Goal: Complete application form: Complete application form

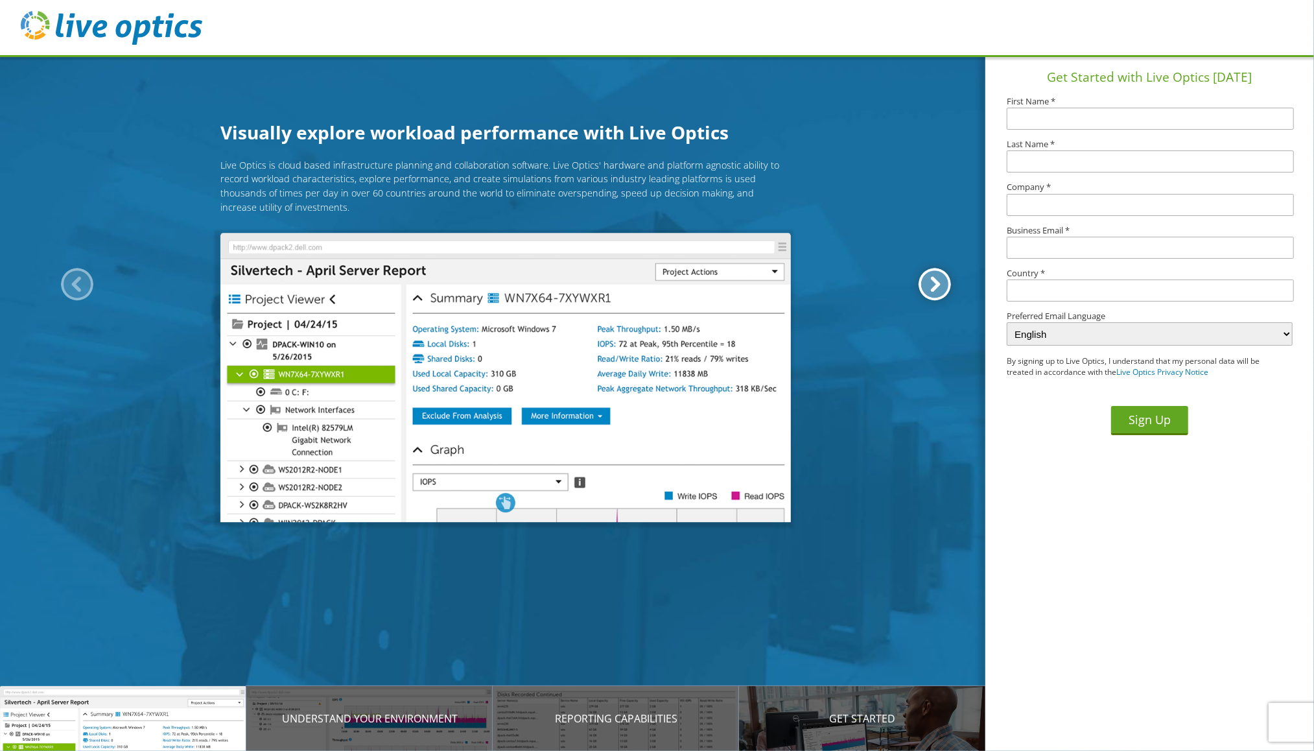
click at [931, 283] on div at bounding box center [935, 284] width 32 height 32
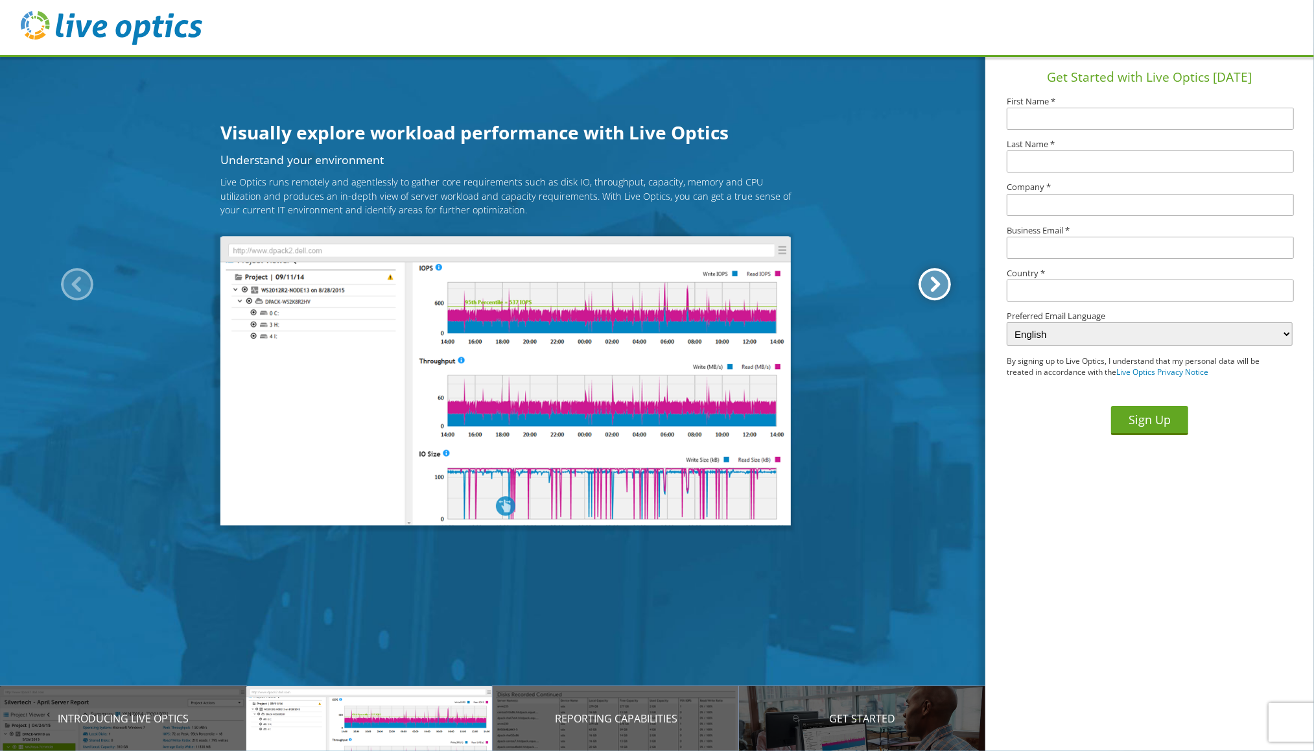
click at [931, 283] on div at bounding box center [935, 284] width 32 height 32
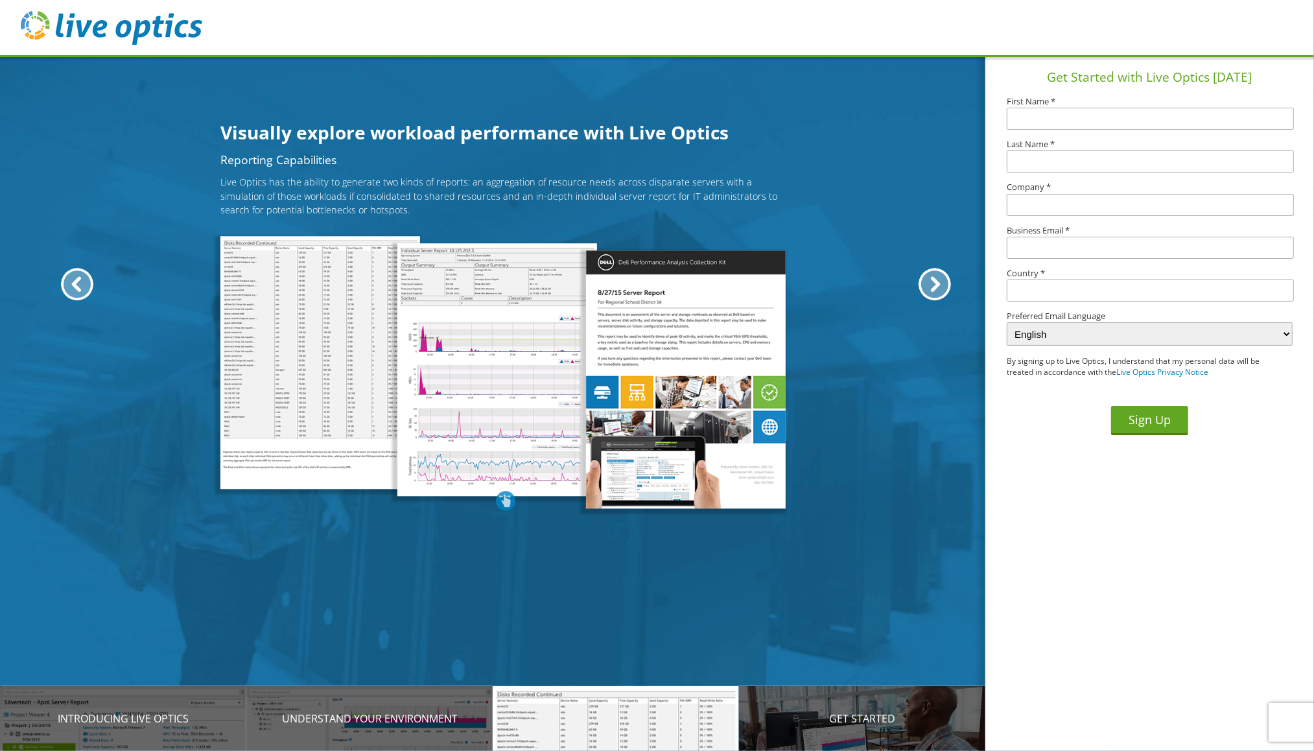
click at [84, 31] on img at bounding box center [112, 28] width 182 height 34
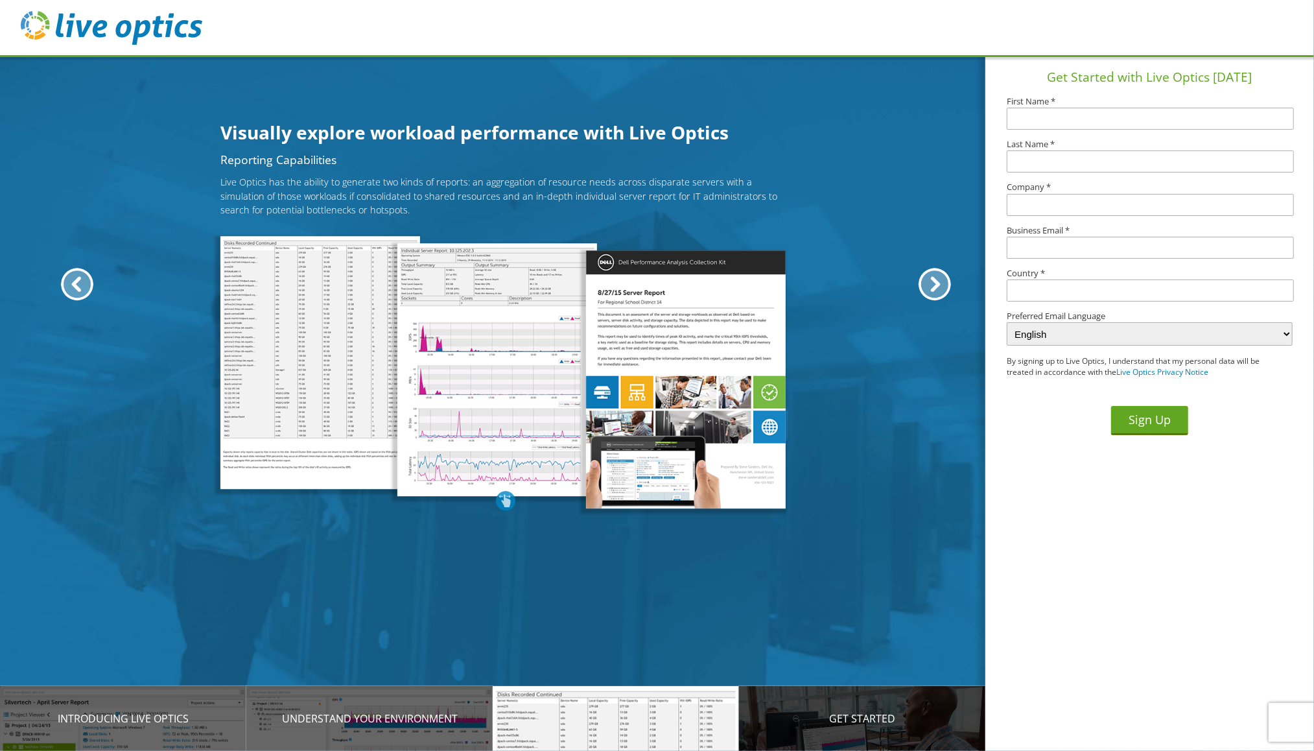
click at [854, 711] on p "Get Started" at bounding box center [862, 719] width 246 height 16
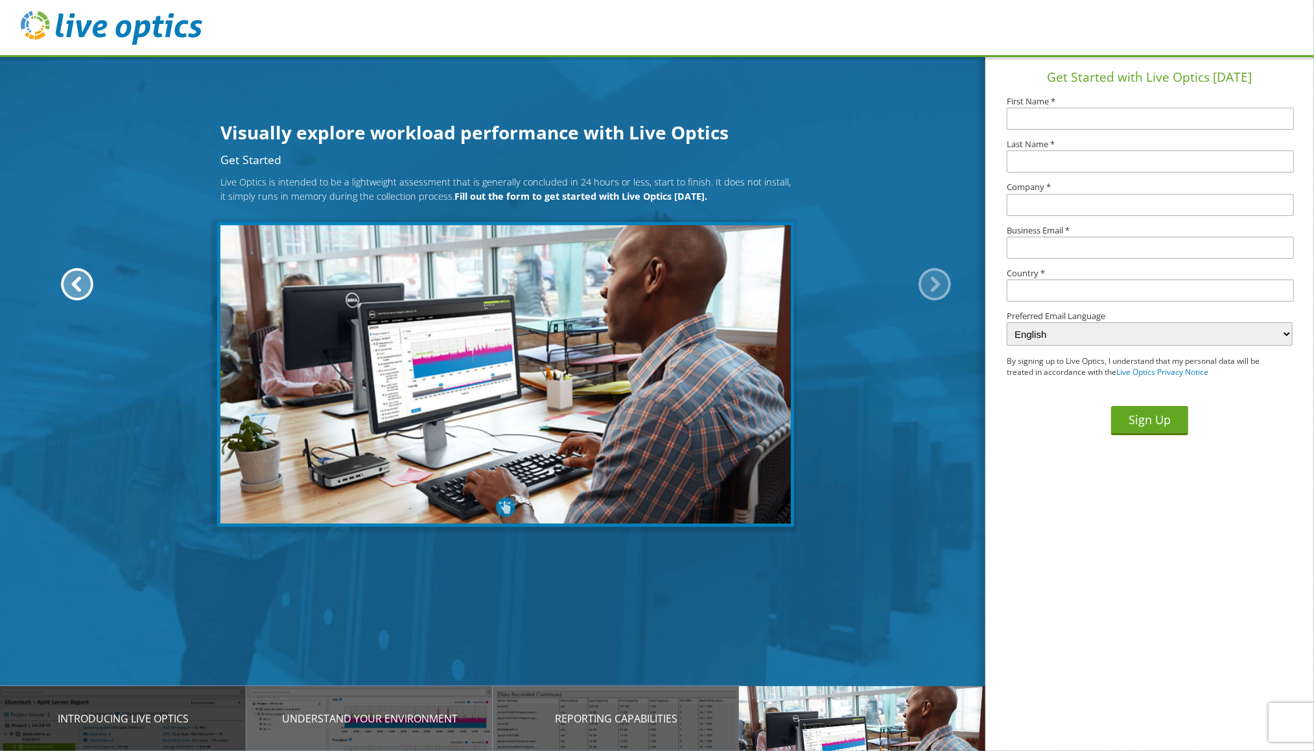
click at [103, 711] on p "Introducing Live Optics" at bounding box center [123, 719] width 246 height 16
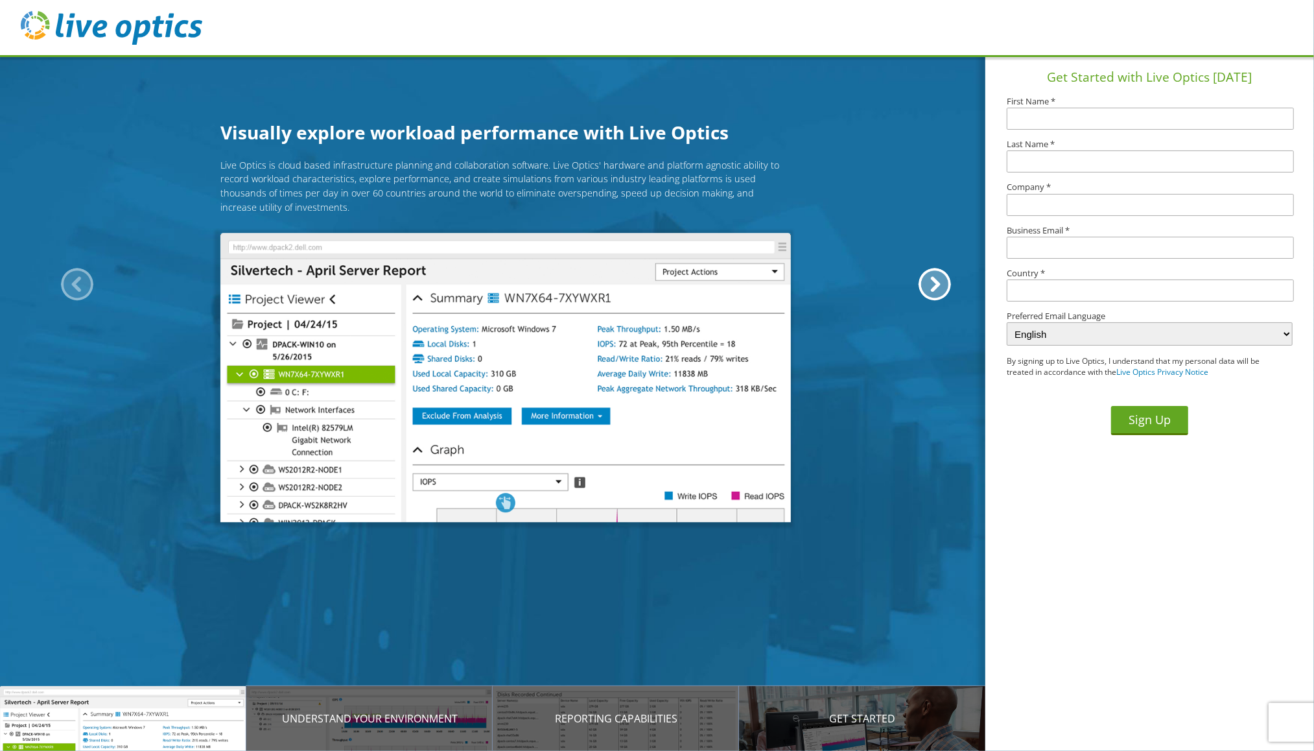
click at [1031, 130] on input "text" at bounding box center [1151, 119] width 288 height 22
type input "[PERSON_NAME]"
type input "O'HAIR"
type input "Dell Technologies"
type input "michael_ohair@dell.com"
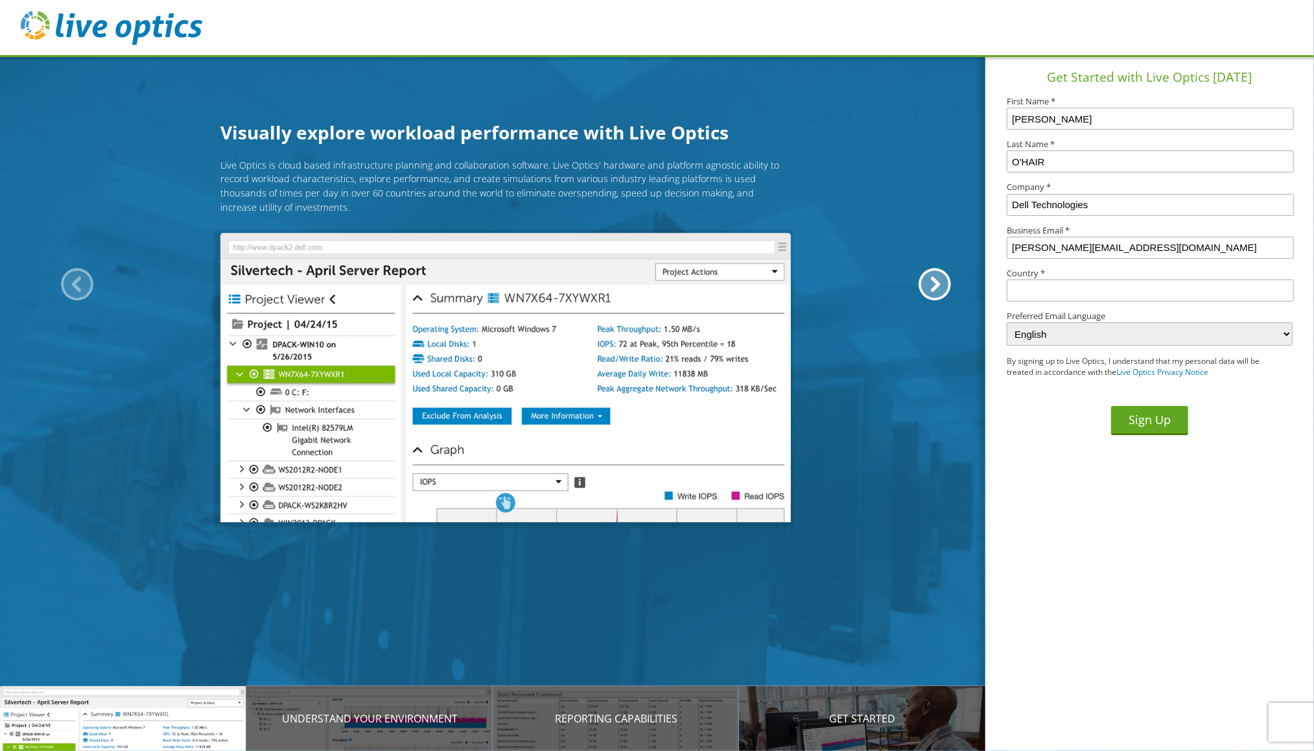
type input "United States"
click at [1049, 259] on input "michael_ohair@dell.com" at bounding box center [1151, 248] width 288 height 22
type input "michael.ohair@dell.com"
click at [1161, 435] on button "Sign Up" at bounding box center [1149, 420] width 77 height 29
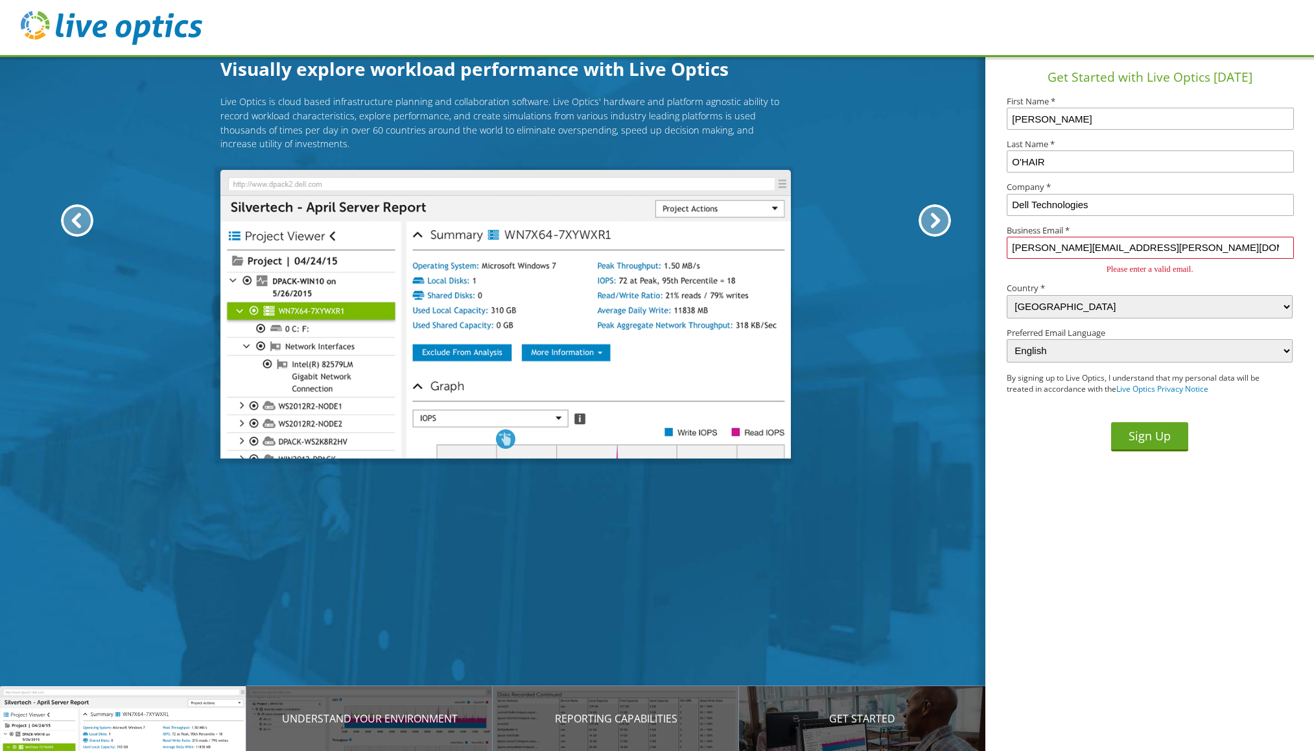
select select "224"
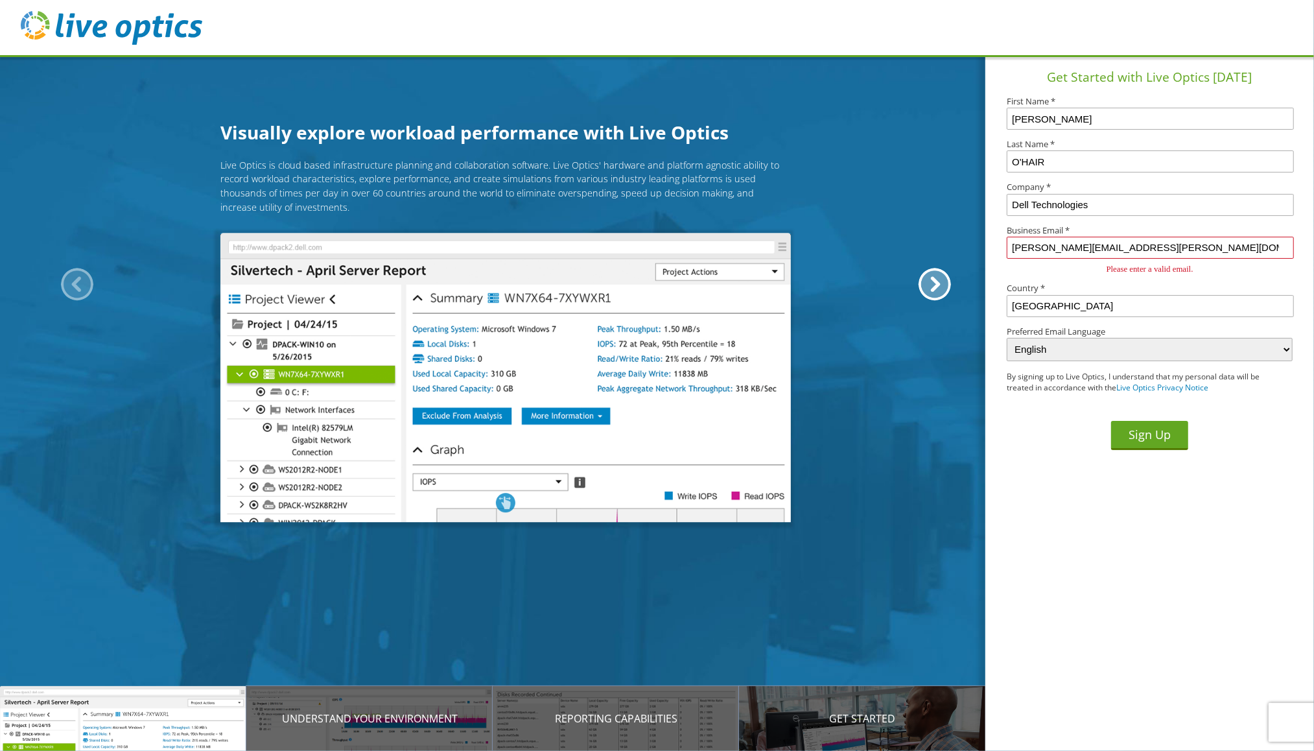
drag, startPoint x: 1123, startPoint y: 262, endPoint x: 1009, endPoint y: 259, distance: 114.2
click at [1009, 259] on input "[PERSON_NAME][EMAIL_ADDRESS][PERSON_NAME][DOMAIN_NAME]" at bounding box center [1151, 248] width 288 height 22
type input "[PERSON_NAME][EMAIL_ADDRESS][PERSON_NAME][DOMAIN_NAME]"
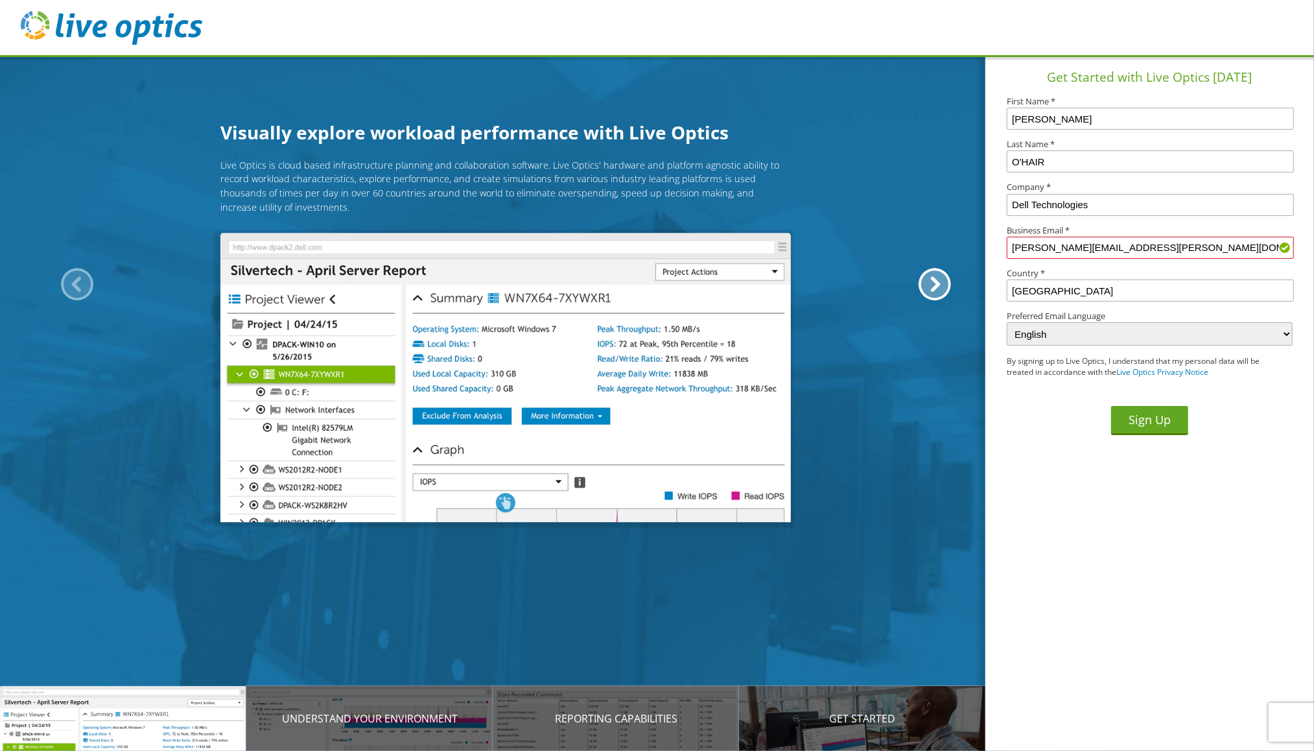
drag, startPoint x: 1107, startPoint y: 541, endPoint x: 1117, endPoint y: 512, distance: 31.4
click at [1107, 541] on section "Get Started with Live Optics Today First Name * Mike Last Name * O'HAIR Company…" at bounding box center [1150, 403] width 329 height 696
click at [1154, 435] on button "Sign Up" at bounding box center [1149, 420] width 77 height 29
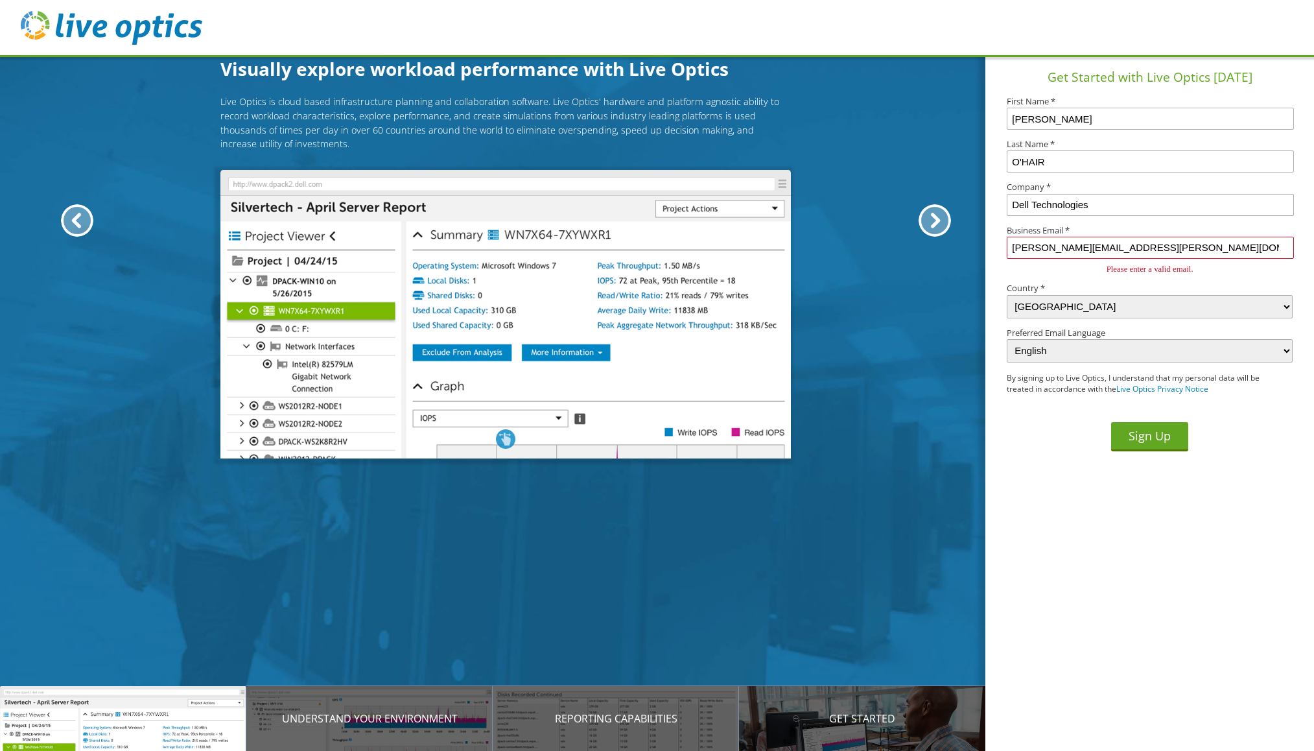
select select "224"
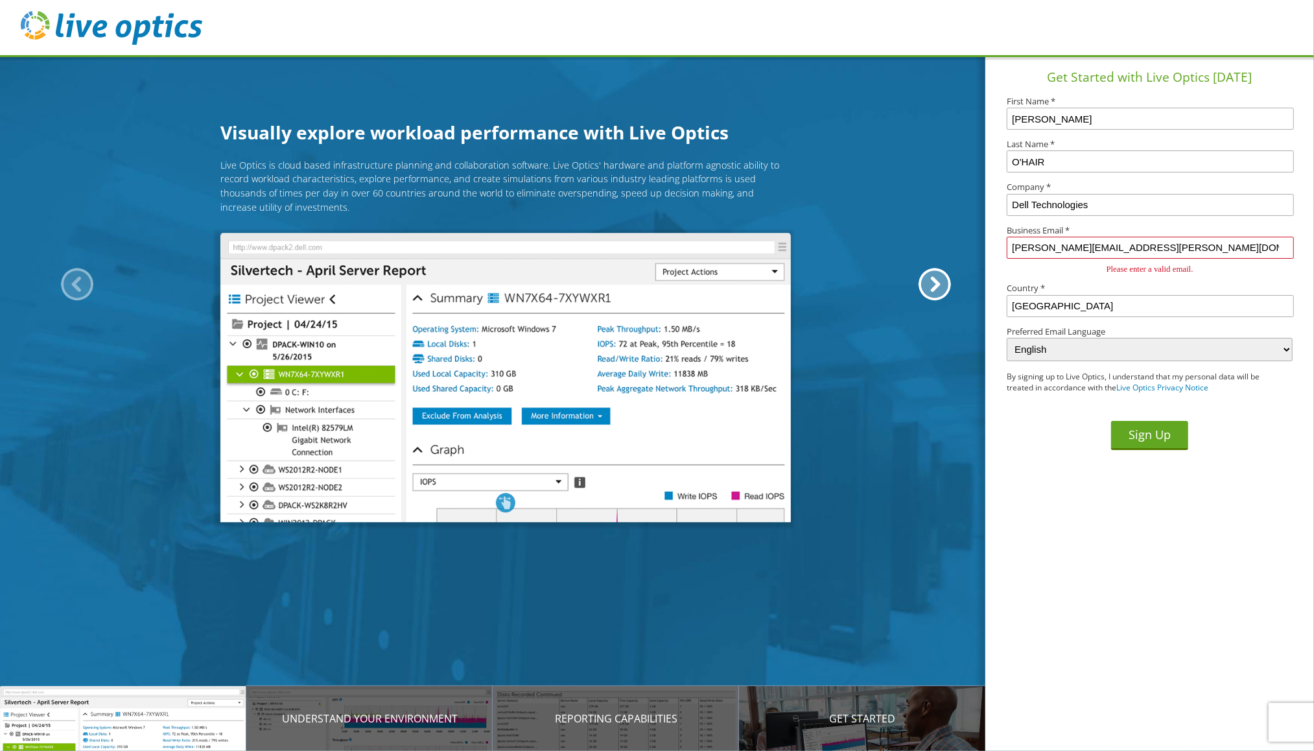
click at [1046, 259] on input "[PERSON_NAME][EMAIL_ADDRESS][PERSON_NAME][DOMAIN_NAME]" at bounding box center [1151, 248] width 288 height 22
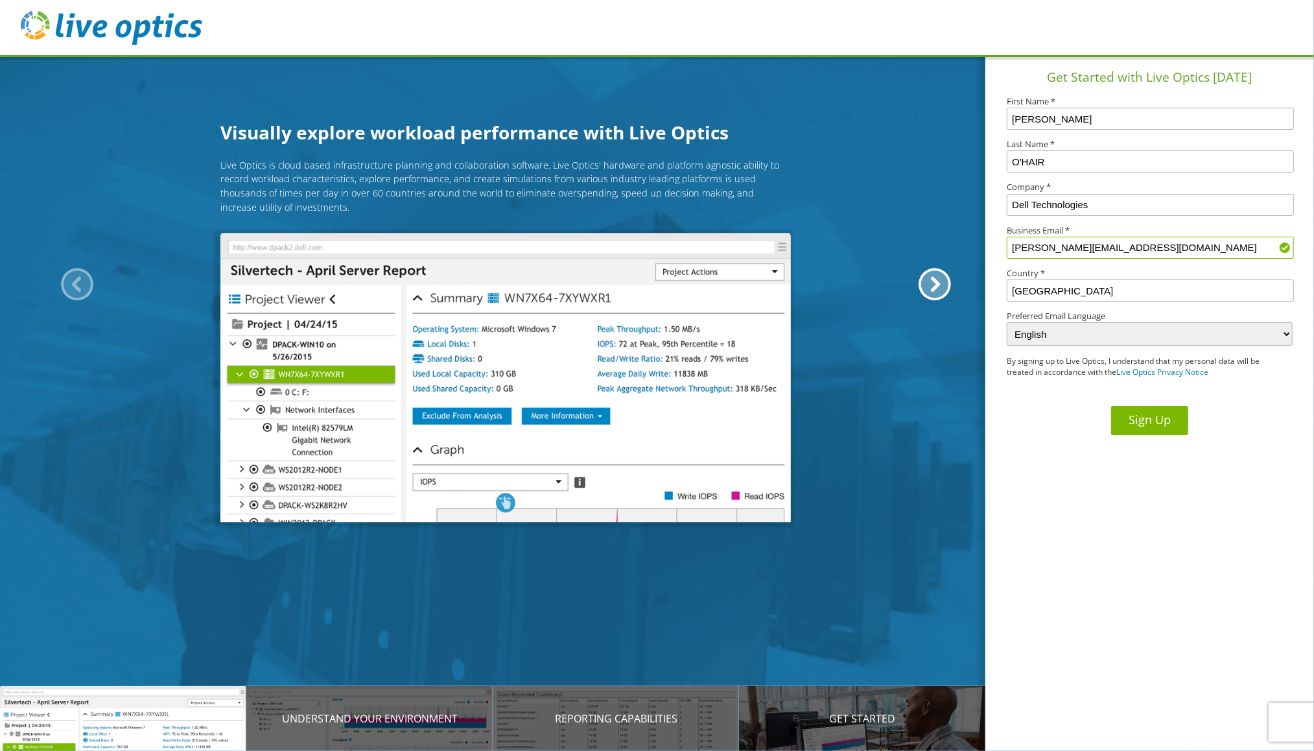
type input "michael_ohair@dell.com"
click at [1150, 435] on button "Sign Up" at bounding box center [1149, 420] width 77 height 29
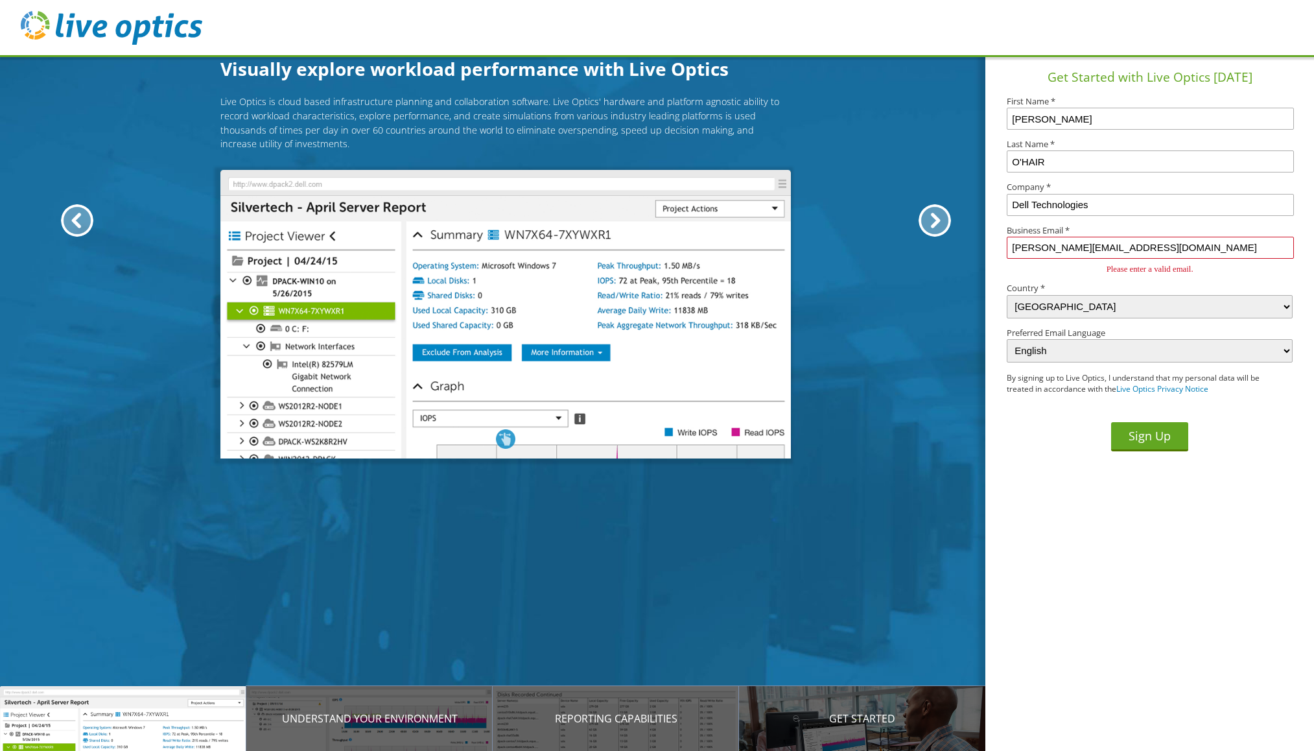
select select "224"
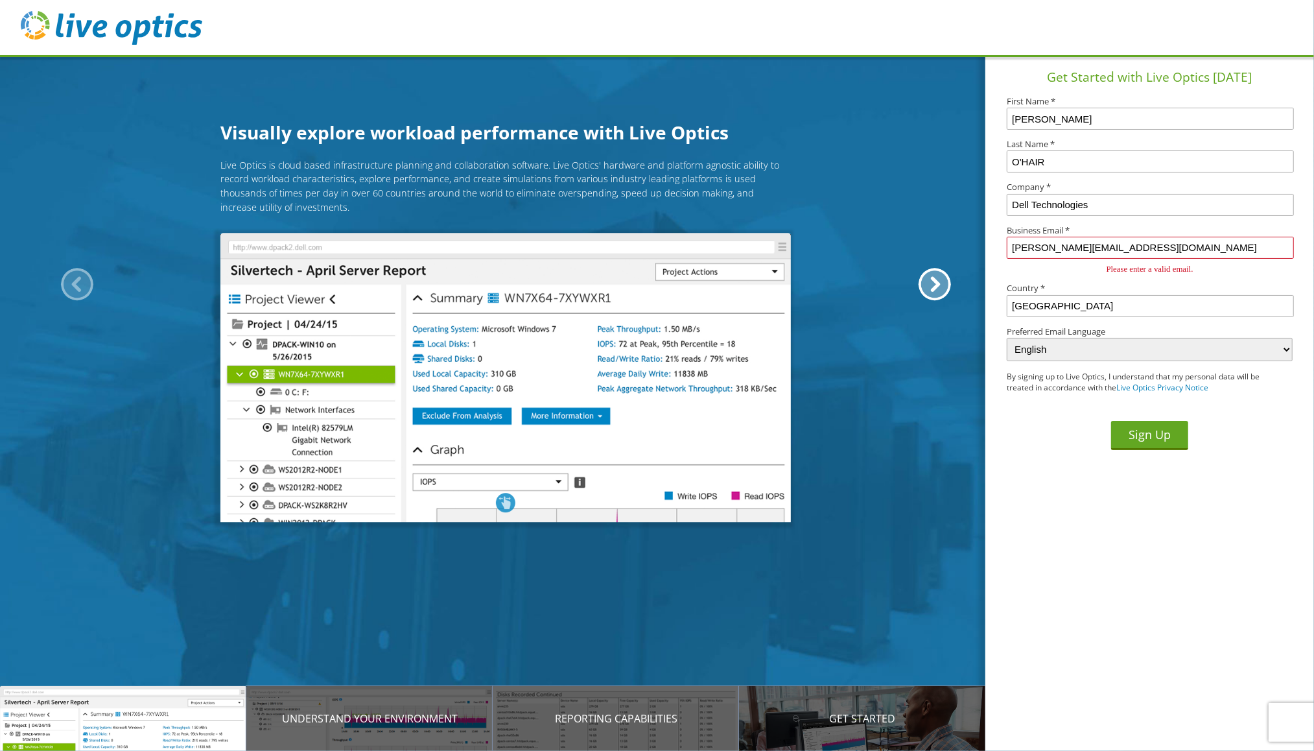
click at [1024, 167] on input "O'HAIR" at bounding box center [1151, 161] width 288 height 22
type input "OHAIR"
click at [1147, 450] on button "Sign Up" at bounding box center [1149, 435] width 77 height 29
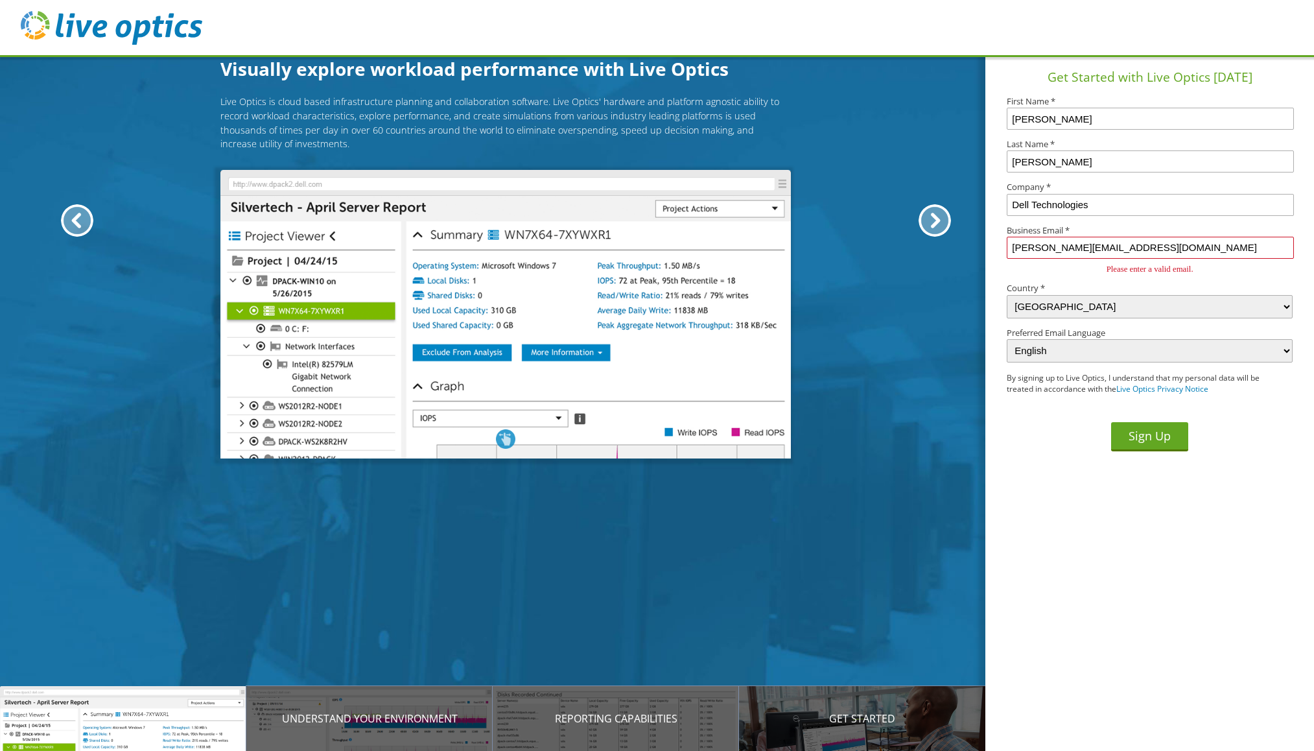
select select "224"
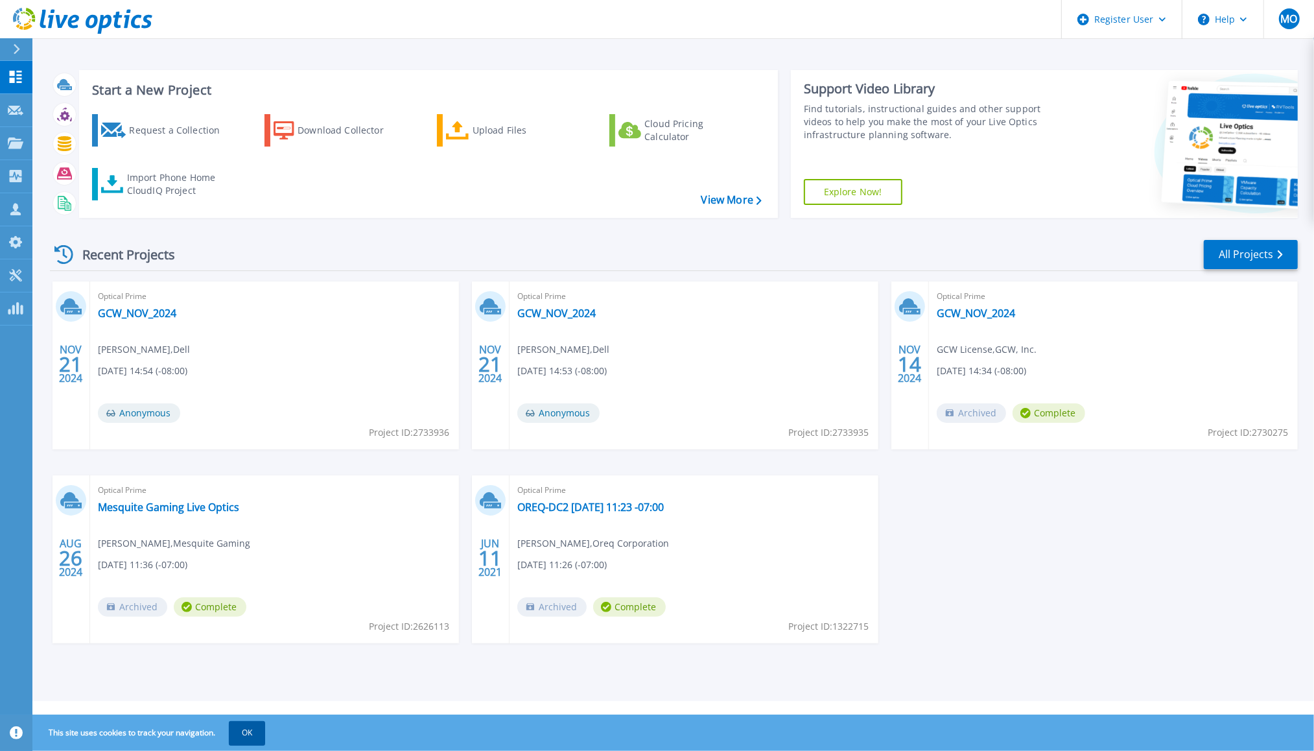
click at [246, 739] on button "OK" at bounding box center [247, 732] width 36 height 23
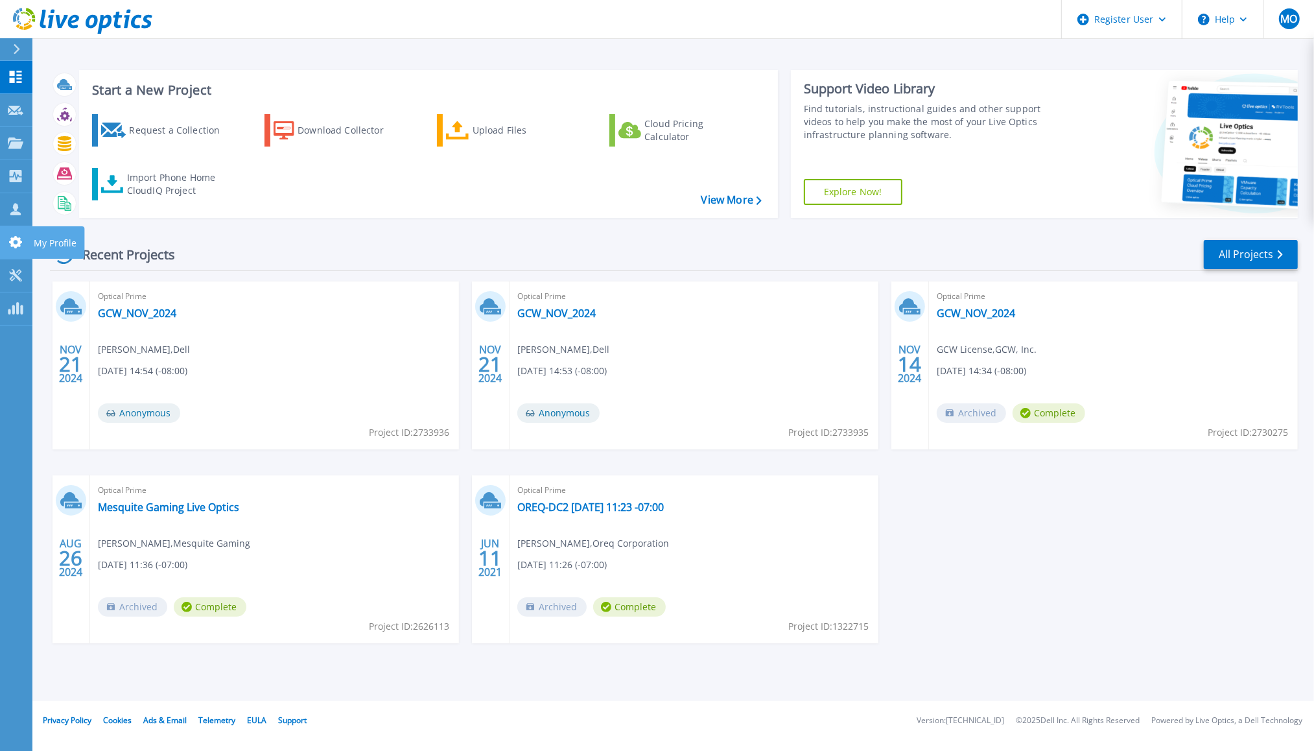
click at [16, 251] on link "My Profile My Profile" at bounding box center [16, 242] width 32 height 33
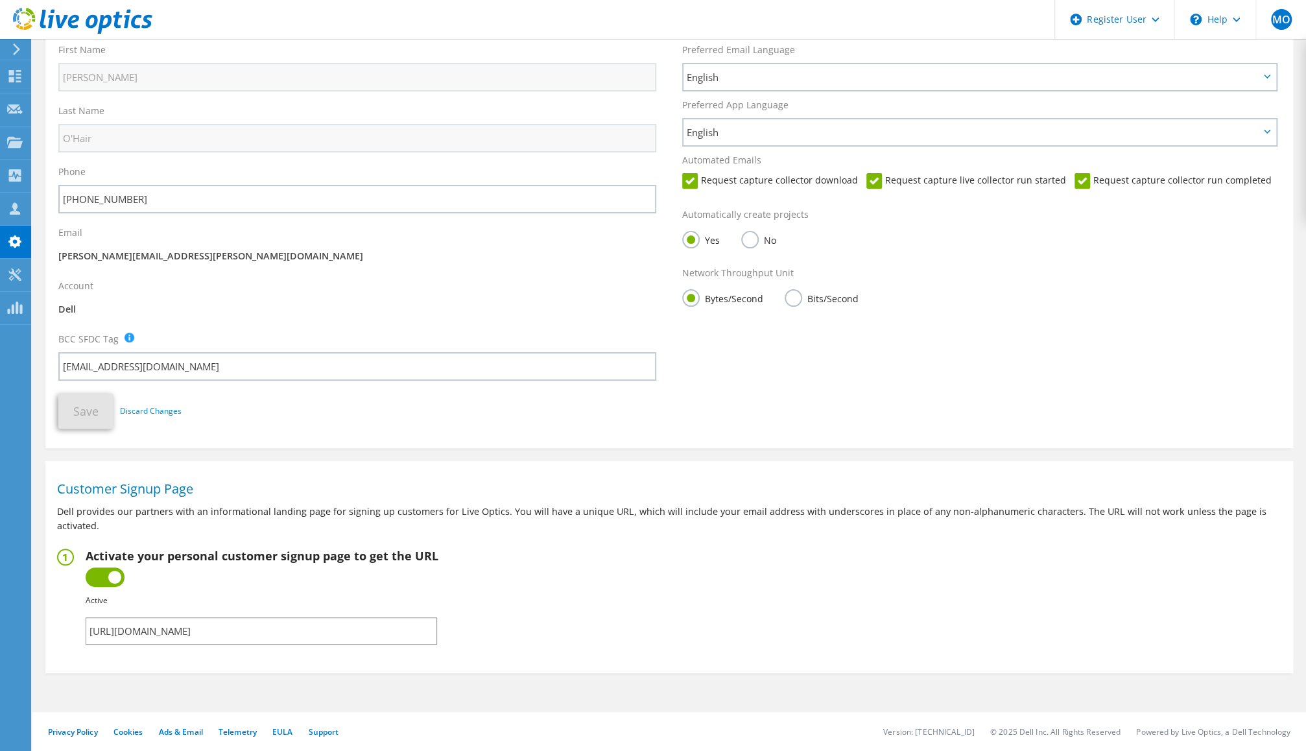
scroll to position [195, 0]
click at [229, 624] on input "[URL][DOMAIN_NAME]" at bounding box center [261, 630] width 351 height 27
